Goal: Obtain resource: Obtain resource

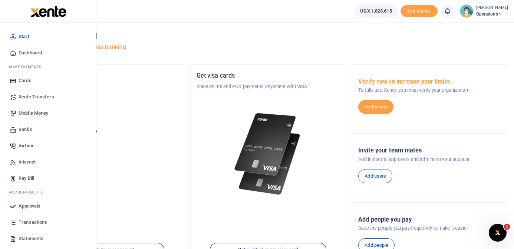
click at [36, 51] on span "Dashboard" at bounding box center [30, 52] width 23 height 7
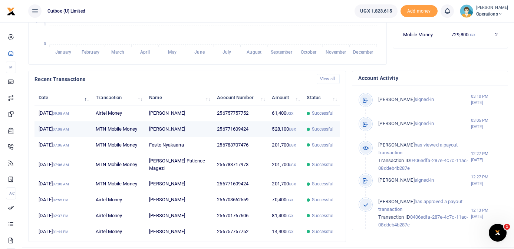
scroll to position [183, 0]
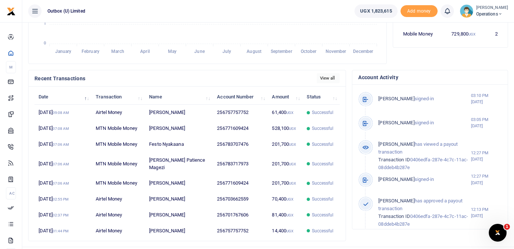
click at [331, 79] on link "View all" at bounding box center [327, 78] width 23 height 10
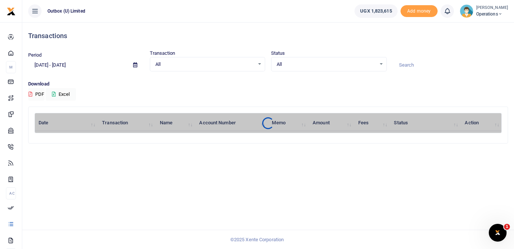
click at [62, 65] on input "08/10/2025 - 09/08/2025" at bounding box center [77, 65] width 99 height 13
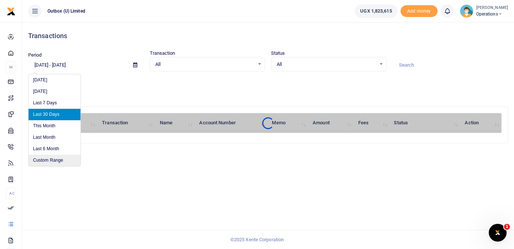
click at [52, 165] on li "Custom Range" at bounding box center [55, 160] width 52 height 11
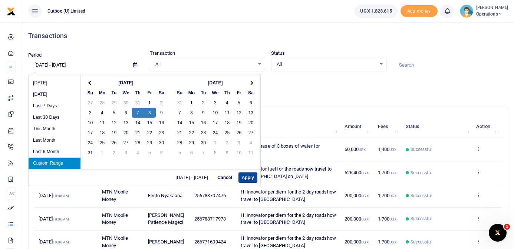
click at [242, 176] on button "Apply" at bounding box center [247, 178] width 19 height 10
type input "08/07/2025 - 08/08/2025"
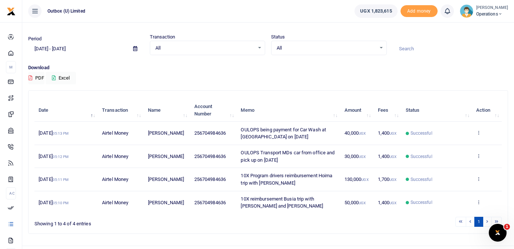
scroll to position [19, 0]
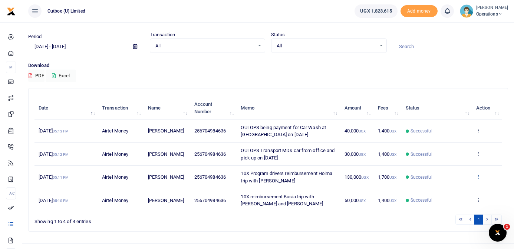
click at [478, 176] on icon at bounding box center [478, 176] width 5 height 5
click at [458, 189] on link "View details" at bounding box center [451, 189] width 59 height 10
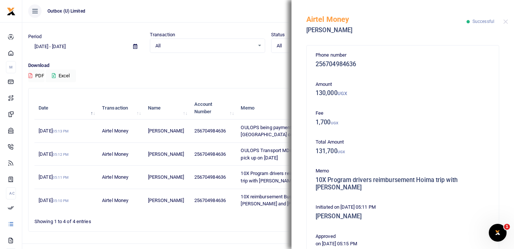
scroll to position [145, 0]
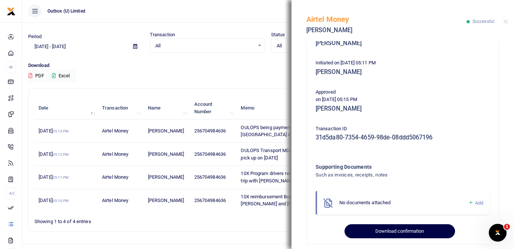
click at [400, 225] on button "Download confirmation" at bounding box center [399, 232] width 110 height 14
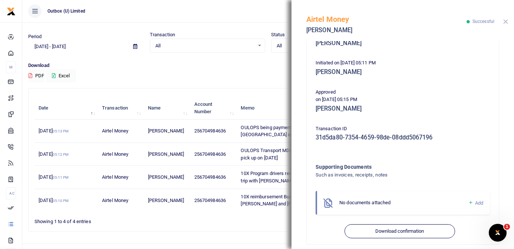
click at [506, 22] on button "Close" at bounding box center [505, 21] width 5 height 5
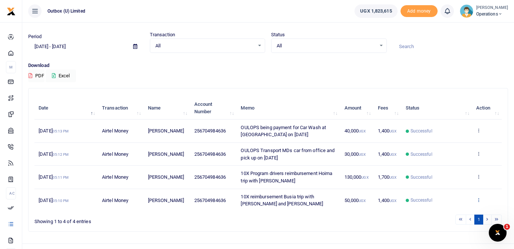
click at [480, 200] on icon at bounding box center [478, 200] width 5 height 5
click at [459, 174] on link "View details" at bounding box center [451, 172] width 59 height 10
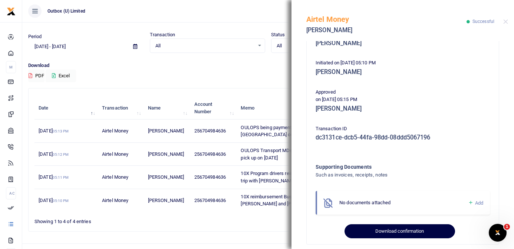
click at [401, 225] on button "Download confirmation" at bounding box center [399, 232] width 110 height 14
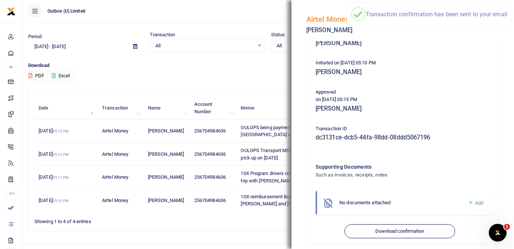
click at [227, 219] on div "Showing 1 to 4 of 4 entries" at bounding box center [131, 219] width 195 height 11
click at [507, 21] on button "Close" at bounding box center [505, 21] width 5 height 5
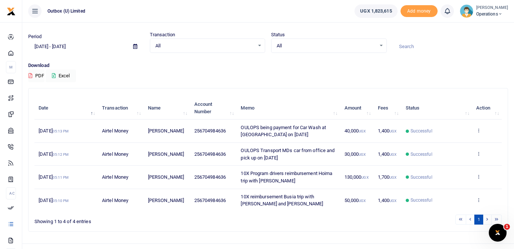
click at [481, 127] on td "View details Send again" at bounding box center [487, 131] width 30 height 23
